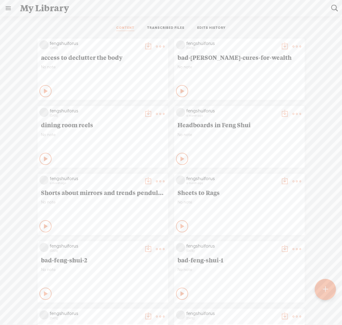
click at [328, 288] on t at bounding box center [325, 289] width 5 height 13
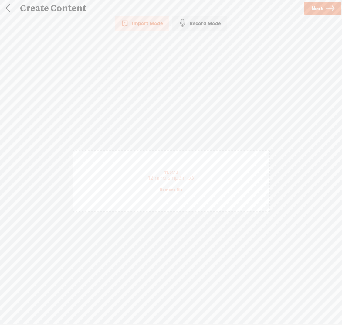
click at [313, 9] on span "Next" at bounding box center [317, 8] width 12 height 15
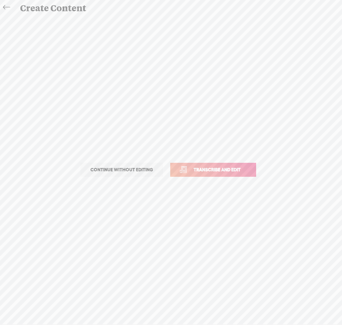
click at [238, 168] on span "Transcribe and edit" at bounding box center [217, 169] width 60 height 7
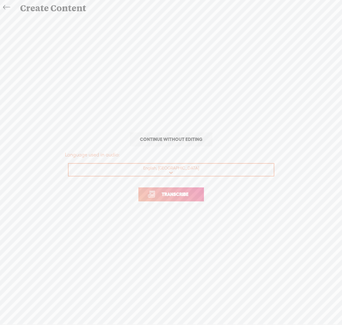
click at [181, 196] on span "Transcribe" at bounding box center [174, 194] width 39 height 7
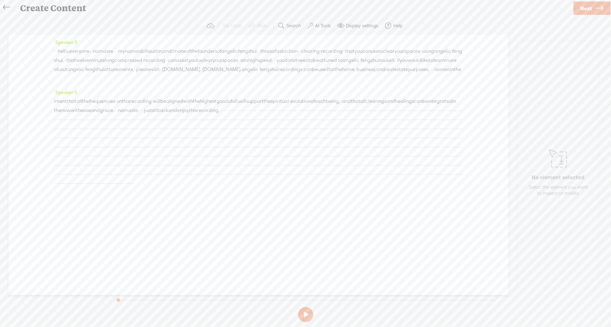
click at [162, 74] on span "[DOMAIN_NAME]" at bounding box center [181, 69] width 38 height 9
drag, startPoint x: 117, startPoint y: 78, endPoint x: 112, endPoint y: 77, distance: 5.5
click at [162, 74] on span "[DOMAIN_NAME]" at bounding box center [181, 69] width 38 height 9
drag, startPoint x: 120, startPoint y: 80, endPoint x: 102, endPoint y: 74, distance: 18.1
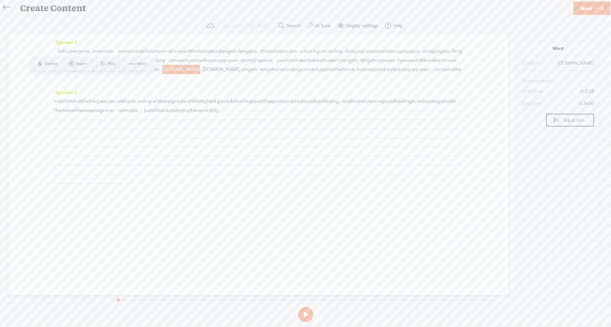
click at [162, 74] on span "[DOMAIN_NAME]" at bounding box center [181, 69] width 38 height 9
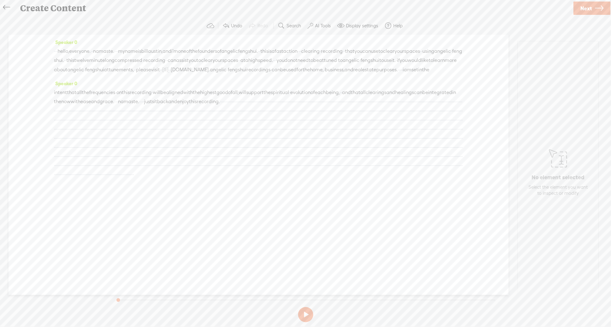
click at [151, 68] on span "please" at bounding box center [143, 69] width 15 height 9
click at [342, 53] on span at bounding box center [414, 54] width 9 height 11
click at [151, 69] on span "please" at bounding box center [143, 69] width 15 height 9
click at [342, 54] on span at bounding box center [414, 54] width 9 height 11
click at [171, 74] on span "[DOMAIN_NAME]." at bounding box center [190, 69] width 39 height 9
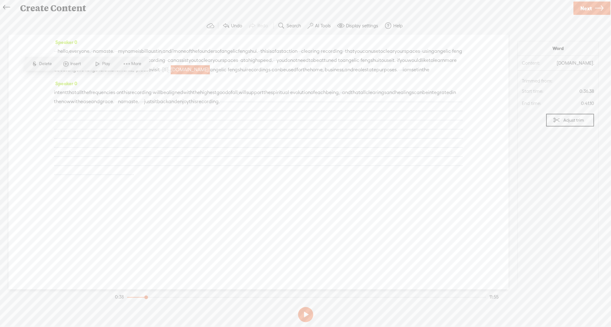
click at [168, 70] on span "[S]" at bounding box center [165, 69] width 6 height 5
click at [342, 54] on span at bounding box center [427, 55] width 14 height 12
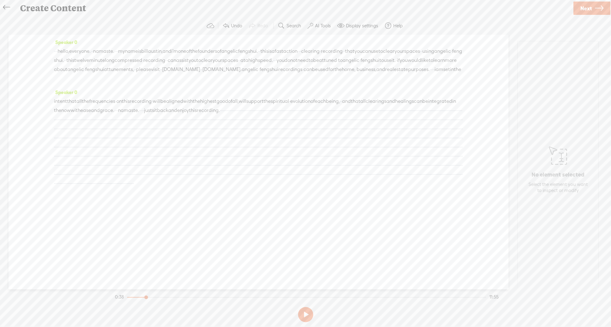
click at [162, 74] on span "[DOMAIN_NAME]" at bounding box center [181, 69] width 38 height 9
drag, startPoint x: 119, startPoint y: 79, endPoint x: 103, endPoint y: 78, distance: 15.8
click at [162, 74] on span "[DOMAIN_NAME]" at bounding box center [181, 69] width 38 height 9
click at [51, 64] on span "Delete" at bounding box center [52, 64] width 14 height 6
click at [162, 74] on span "[DOMAIN_NAME]" at bounding box center [181, 69] width 38 height 9
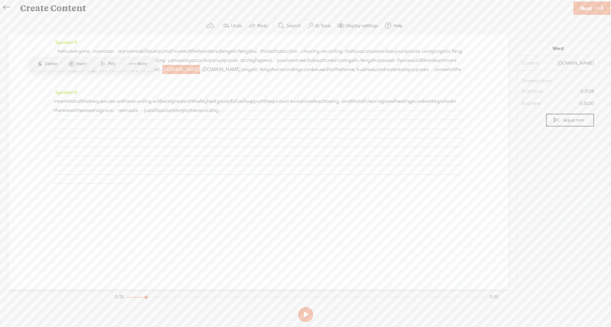
click at [162, 74] on span "[DOMAIN_NAME]" at bounding box center [181, 69] width 38 height 9
drag, startPoint x: 118, startPoint y: 77, endPoint x: 103, endPoint y: 77, distance: 14.3
click at [162, 74] on span "[DOMAIN_NAME]" at bounding box center [181, 69] width 38 height 9
drag, startPoint x: 118, startPoint y: 79, endPoint x: 103, endPoint y: 76, distance: 15.4
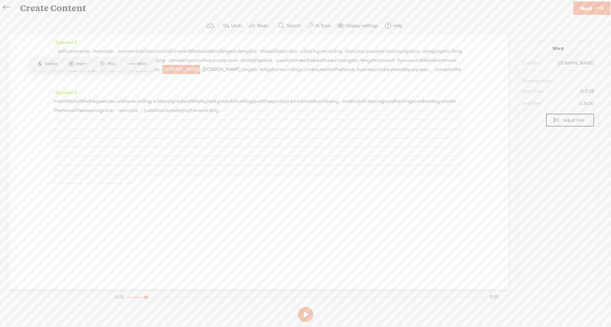
click at [162, 74] on span "[DOMAIN_NAME]" at bounding box center [181, 69] width 38 height 9
click at [143, 66] on span "More" at bounding box center [143, 64] width 12 height 6
click at [342, 257] on section "Word Content: [DOMAIN_NAME] Audio source: Trimmed from: Start time: 0:31.58 End…" at bounding box center [558, 168] width 81 height 255
click at [115, 106] on span "frequencies" at bounding box center [102, 101] width 26 height 9
